Goal: Information Seeking & Learning: Learn about a topic

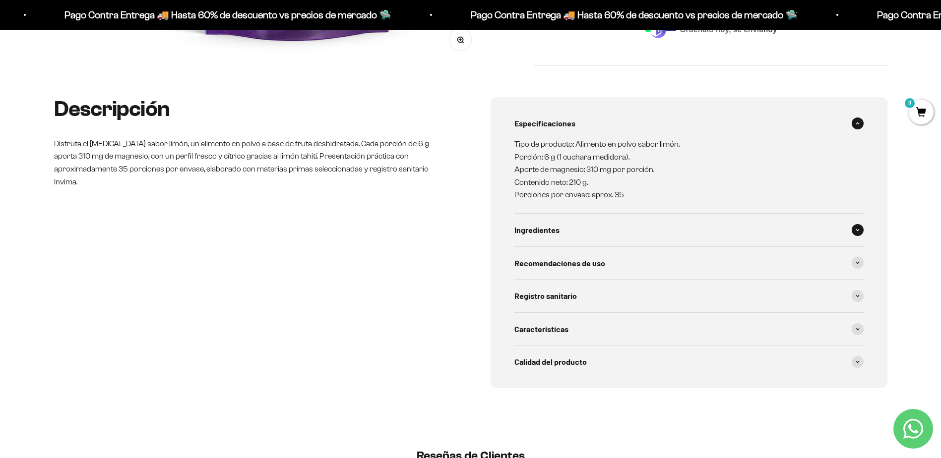
click at [578, 231] on div "Ingredientes" at bounding box center [688, 230] width 349 height 33
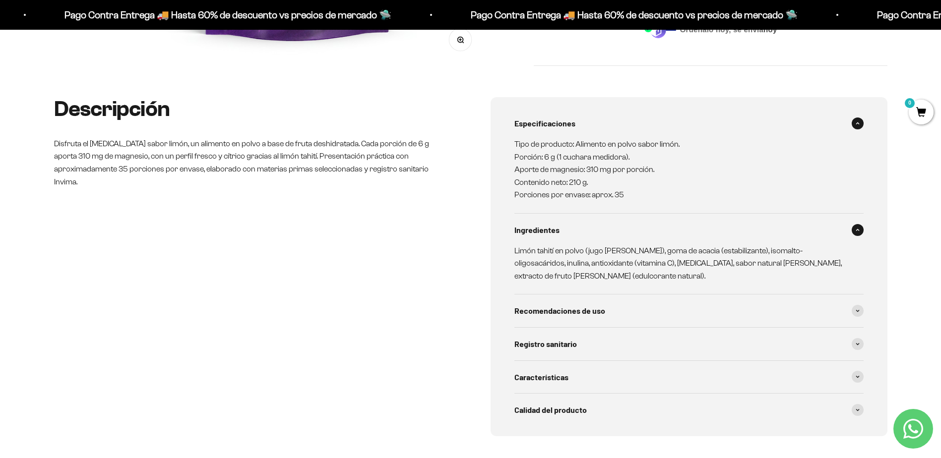
click at [578, 231] on div "Ingredientes" at bounding box center [688, 230] width 349 height 33
click at [589, 305] on span "Recomendaciones de uso" at bounding box center [559, 311] width 91 height 13
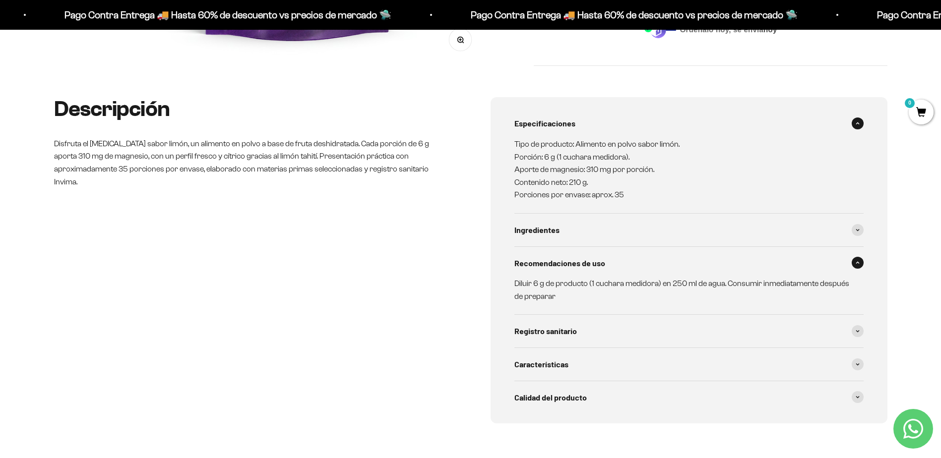
click at [589, 263] on span "Recomendaciones de uso" at bounding box center [559, 263] width 91 height 13
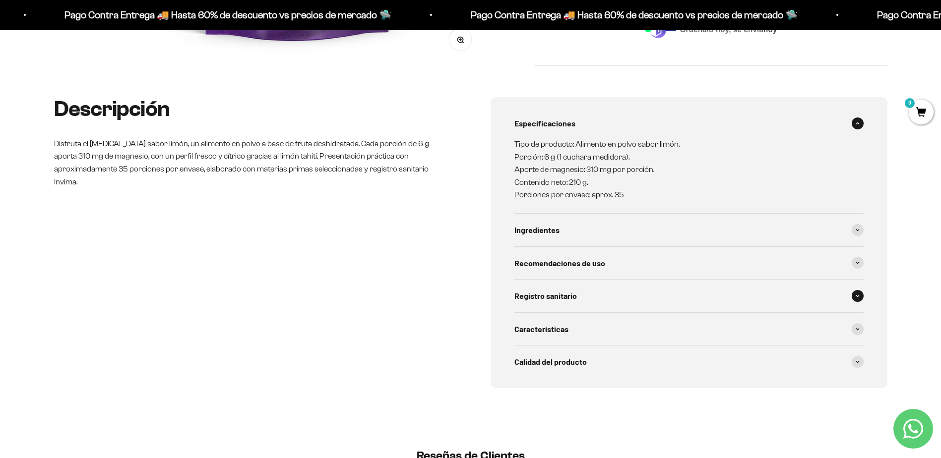
click at [598, 294] on div "Registro sanitario" at bounding box center [688, 296] width 349 height 33
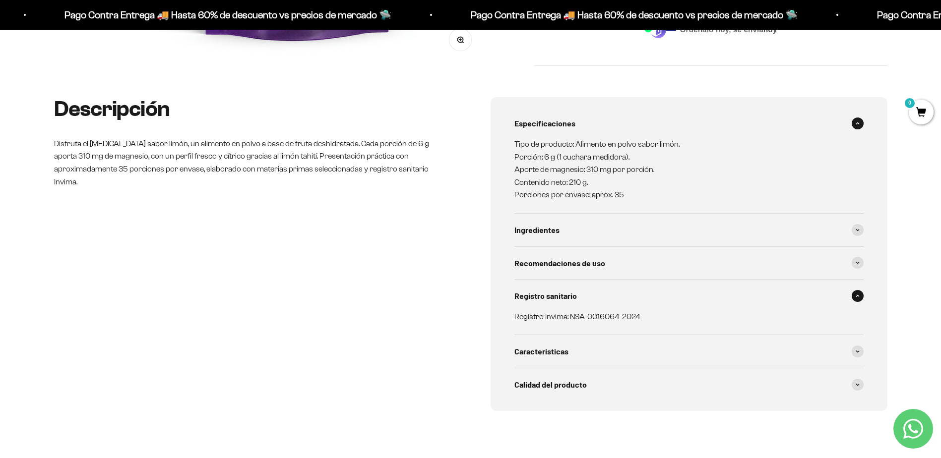
click at [598, 294] on div "Registro sanitario" at bounding box center [688, 296] width 349 height 33
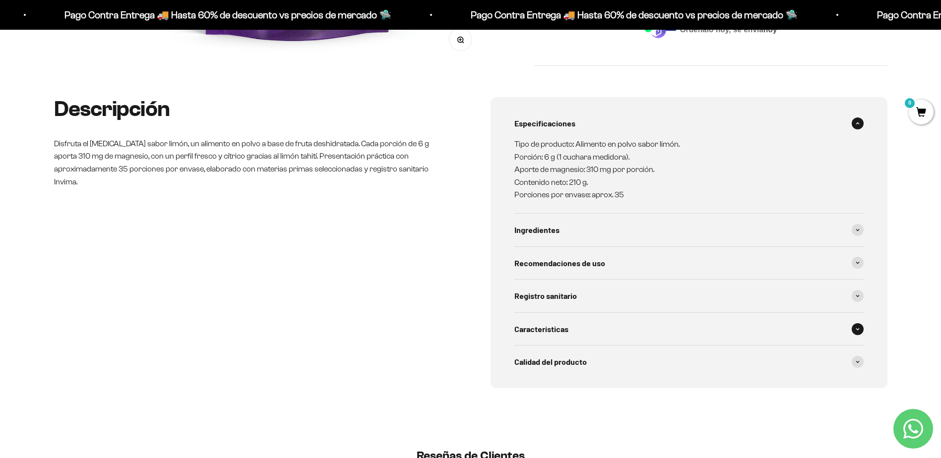
click at [602, 321] on div "Características" at bounding box center [688, 329] width 349 height 33
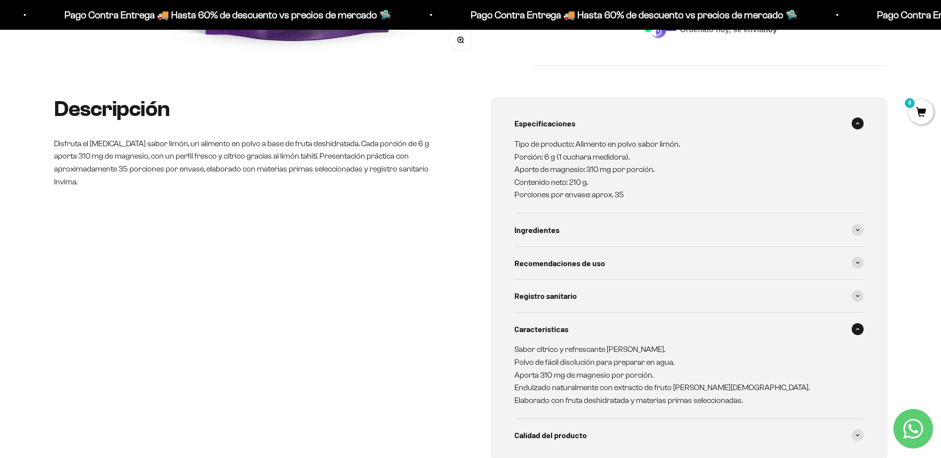
click at [608, 331] on div "Características" at bounding box center [688, 329] width 349 height 33
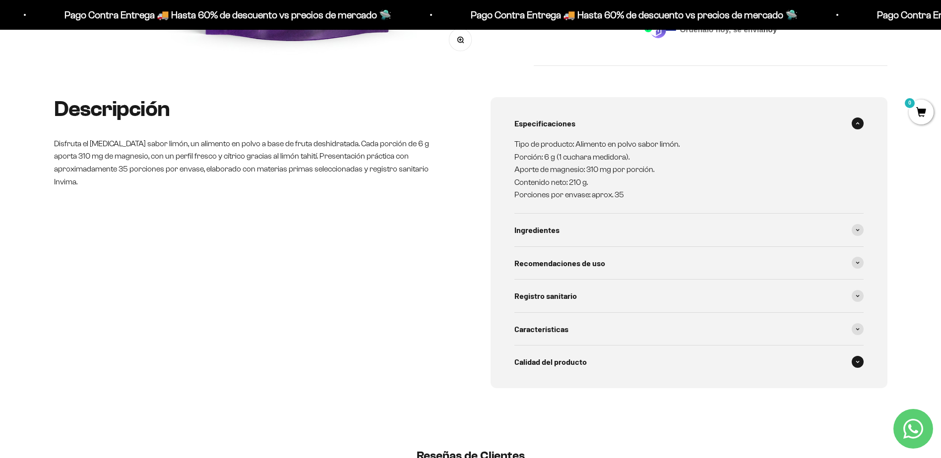
click at [607, 372] on div "Calidad del producto" at bounding box center [688, 362] width 349 height 33
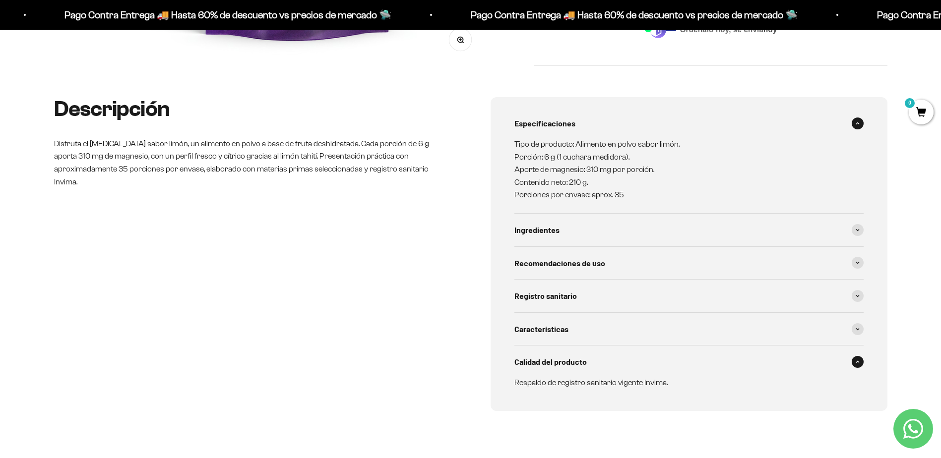
click at [607, 372] on div "Calidad del producto" at bounding box center [688, 362] width 349 height 33
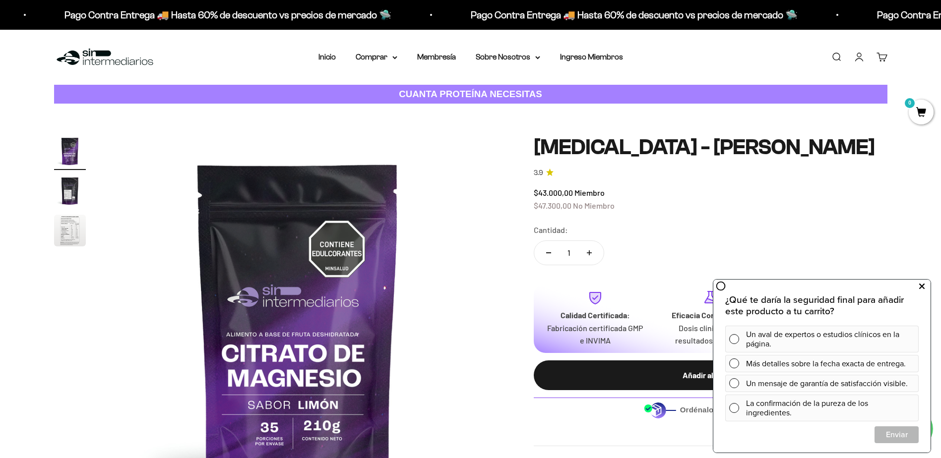
click at [925, 285] on button at bounding box center [922, 287] width 18 height 16
